Goal: Transaction & Acquisition: Purchase product/service

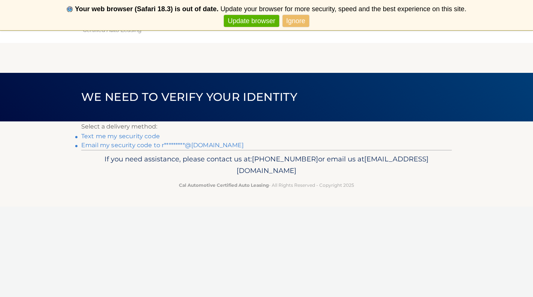
click at [141, 145] on link "Email my security code to r*********@gmail.com" at bounding box center [162, 145] width 162 height 7
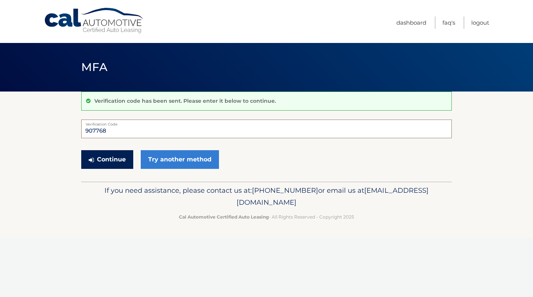
type input "907768"
click at [109, 155] on button "Continue" at bounding box center [107, 159] width 52 height 19
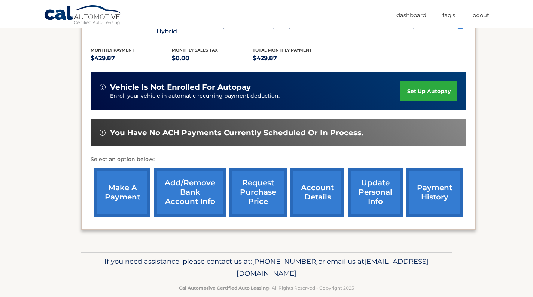
scroll to position [154, 0]
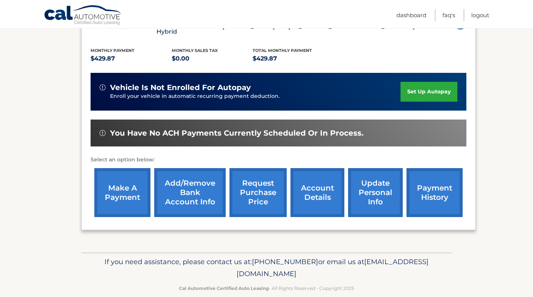
click at [126, 189] on link "make a payment" at bounding box center [122, 192] width 56 height 49
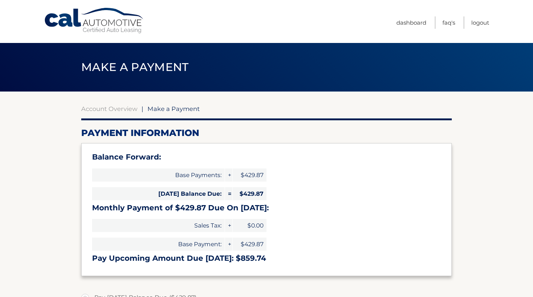
select select "ZGEyNWY1OTgtYWIxZS00ZGQ5LWFjMzgtNWRjZDIwY2NmNTRl"
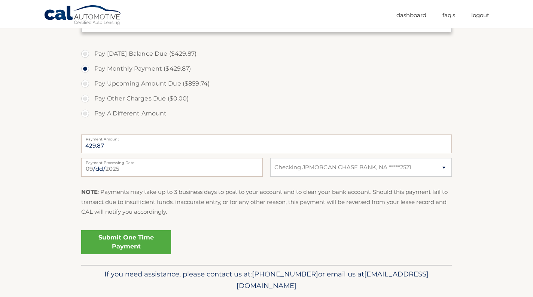
scroll to position [250, 0]
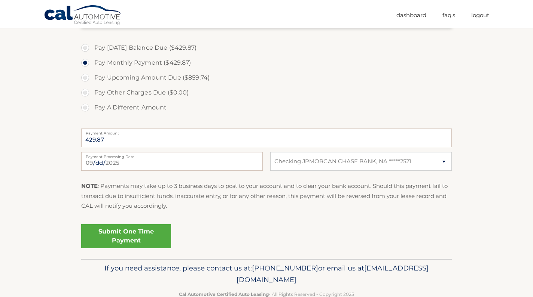
click at [123, 236] on link "Submit One Time Payment" at bounding box center [126, 236] width 90 height 24
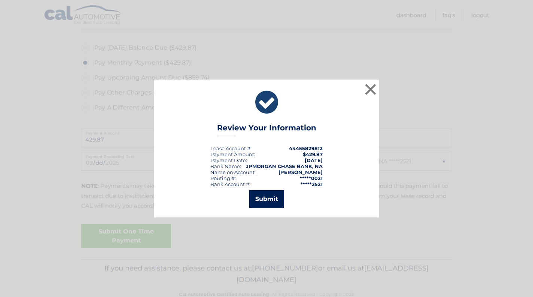
click at [274, 199] on button "Submit" at bounding box center [266, 199] width 35 height 18
